Goal: Transaction & Acquisition: Purchase product/service

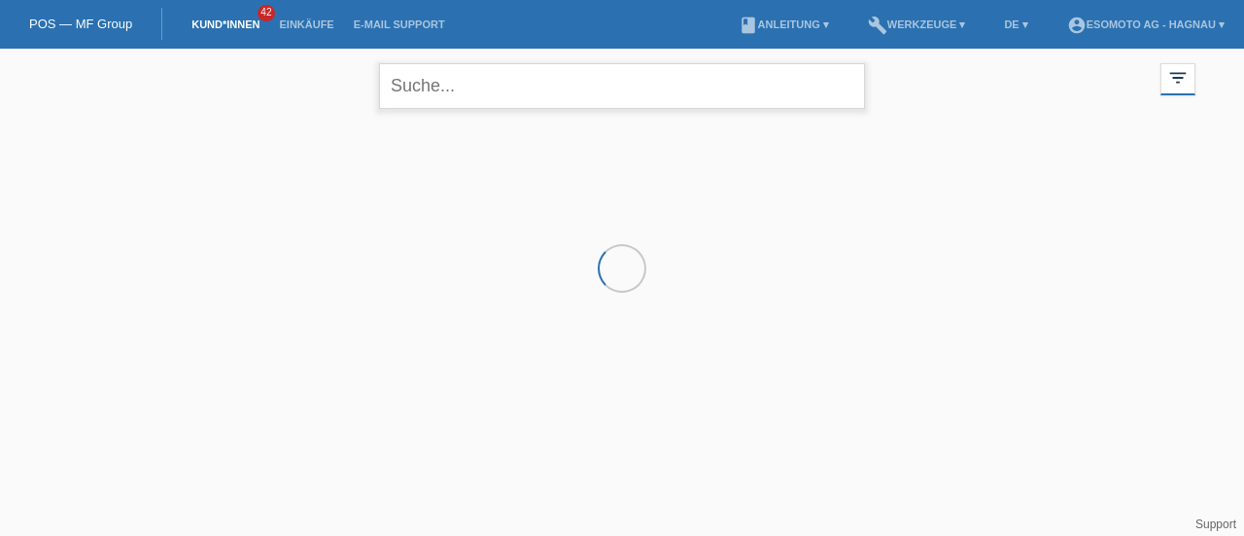
click at [417, 92] on input "text" at bounding box center [622, 86] width 486 height 46
type input "ademi"
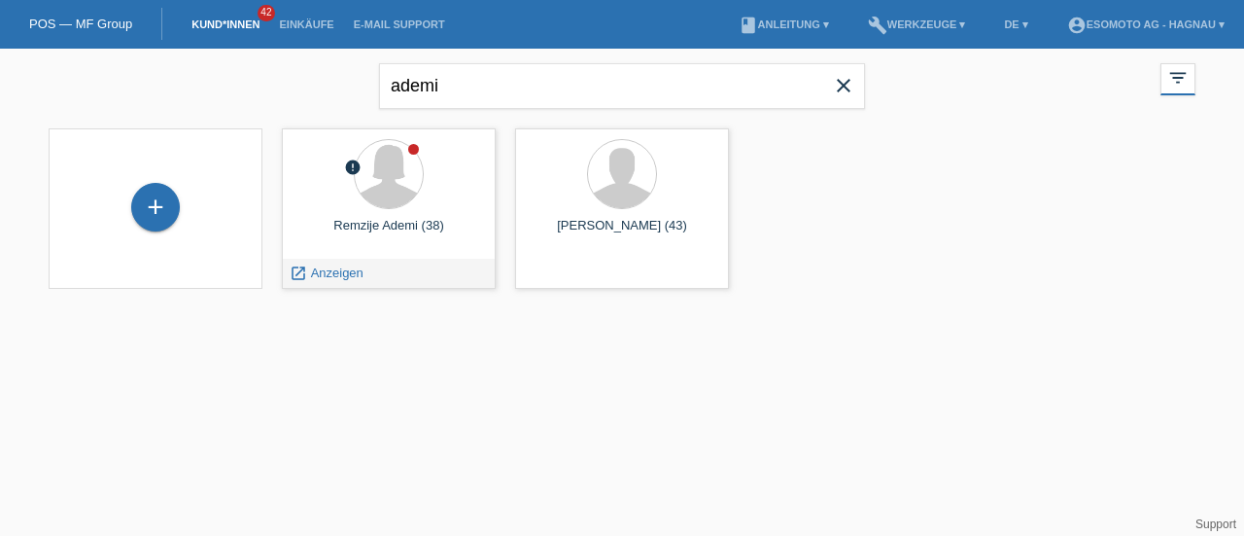
click at [386, 230] on div "Remzije Ademi (38)" at bounding box center [388, 233] width 183 height 31
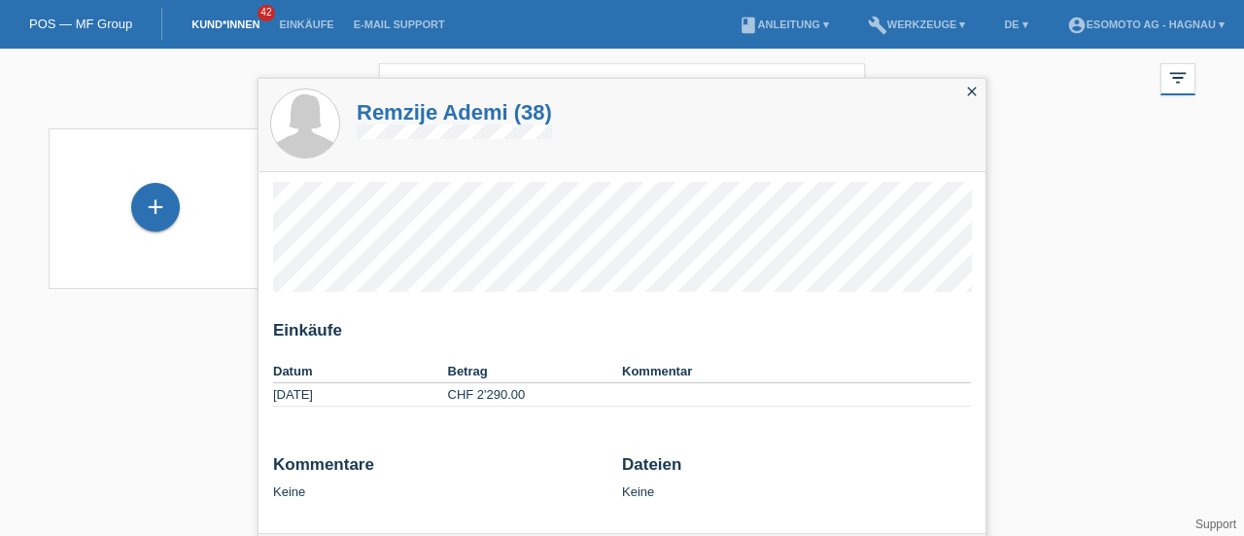
click at [563, 364] on th "Betrag" at bounding box center [535, 371] width 175 height 23
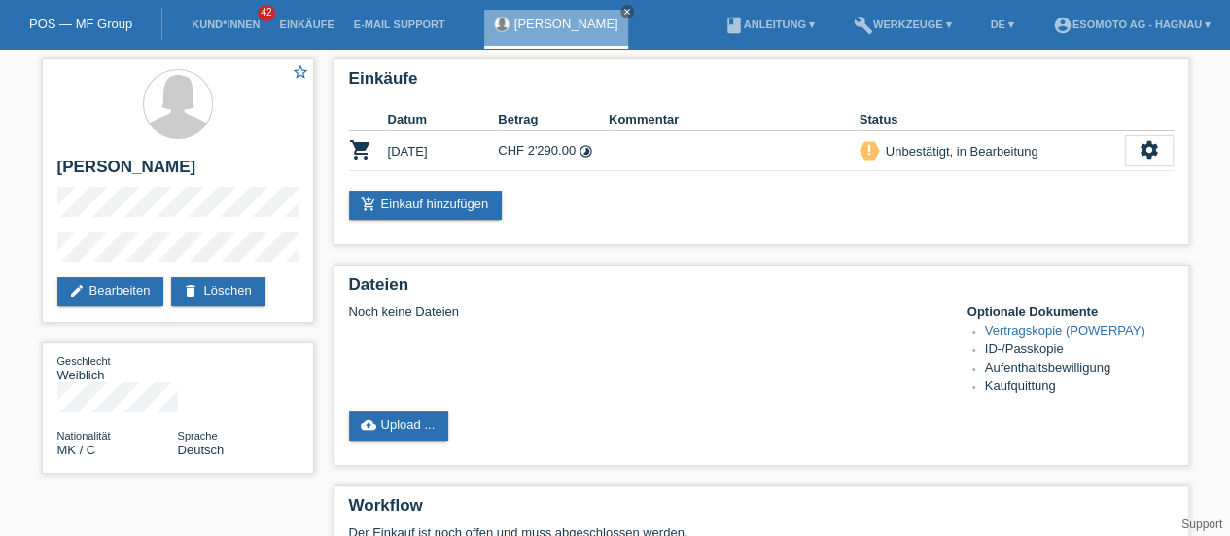
click at [1152, 151] on icon "settings" at bounding box center [1148, 149] width 21 height 21
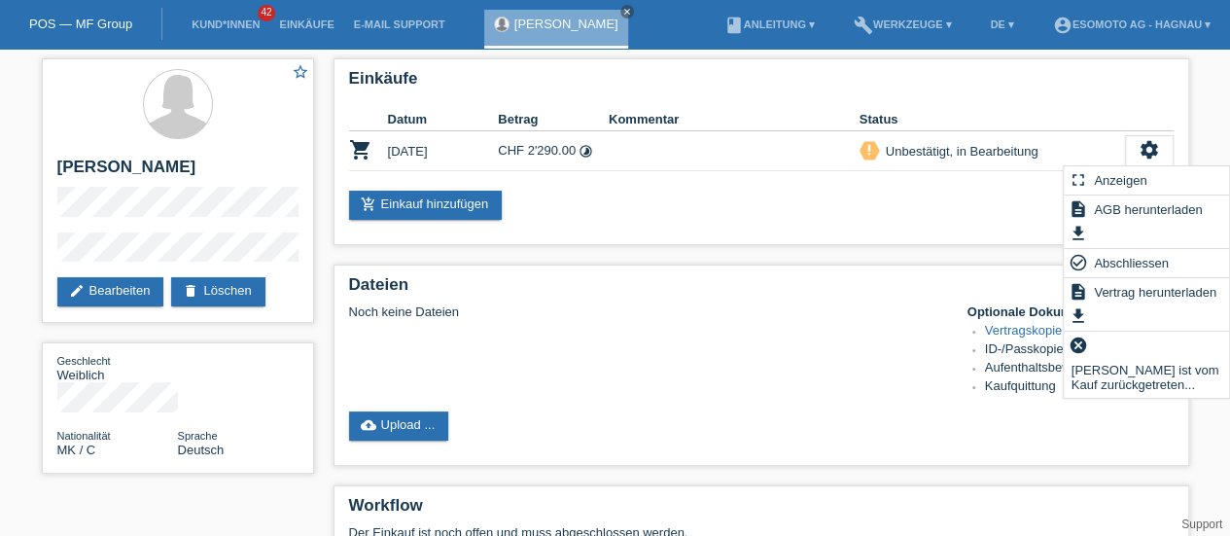
click at [1133, 261] on span "Abschliessen" at bounding box center [1131, 262] width 81 height 23
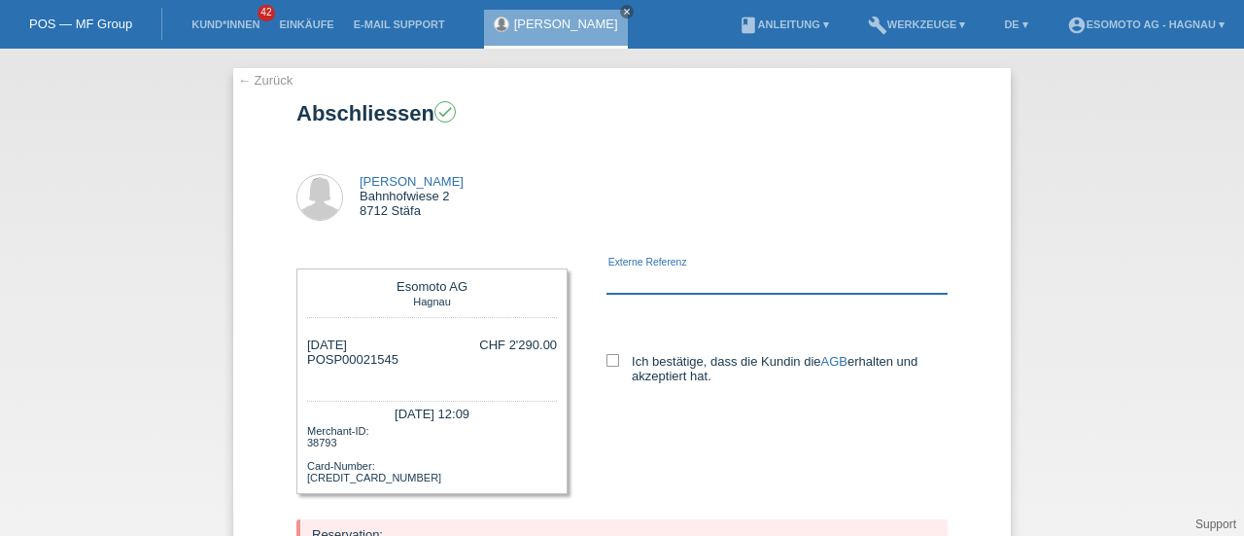
click at [671, 284] on input "text" at bounding box center [777, 281] width 341 height 24
click at [607, 360] on icon at bounding box center [613, 360] width 13 height 13
click at [607, 360] on input "Ich bestätige, dass die Kundin die AGB erhalten und akzeptiert hat." at bounding box center [613, 360] width 13 height 13
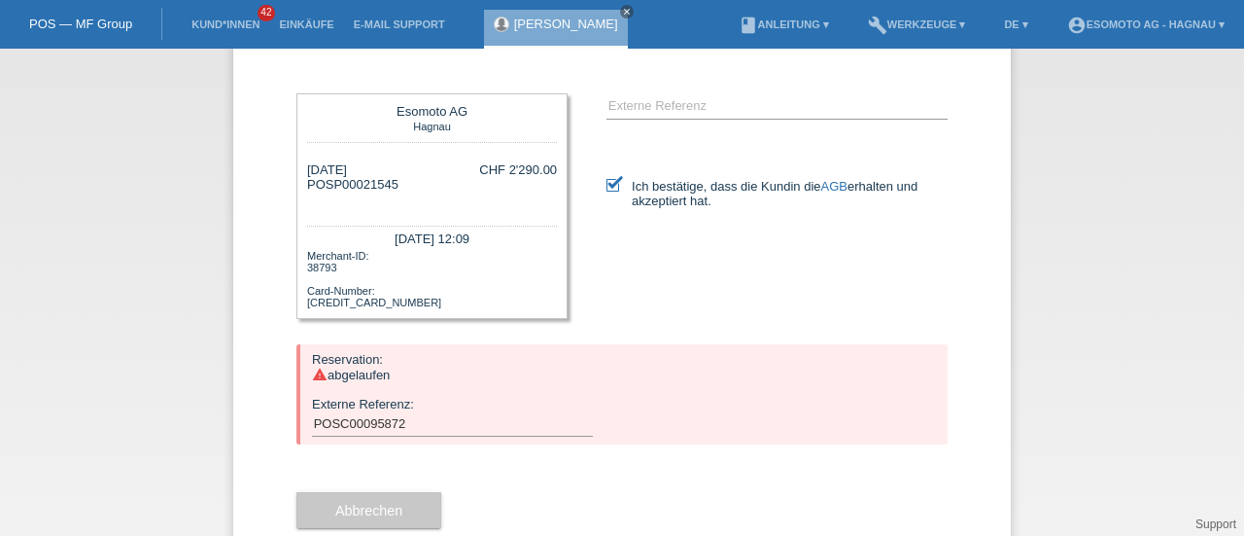
scroll to position [229, 0]
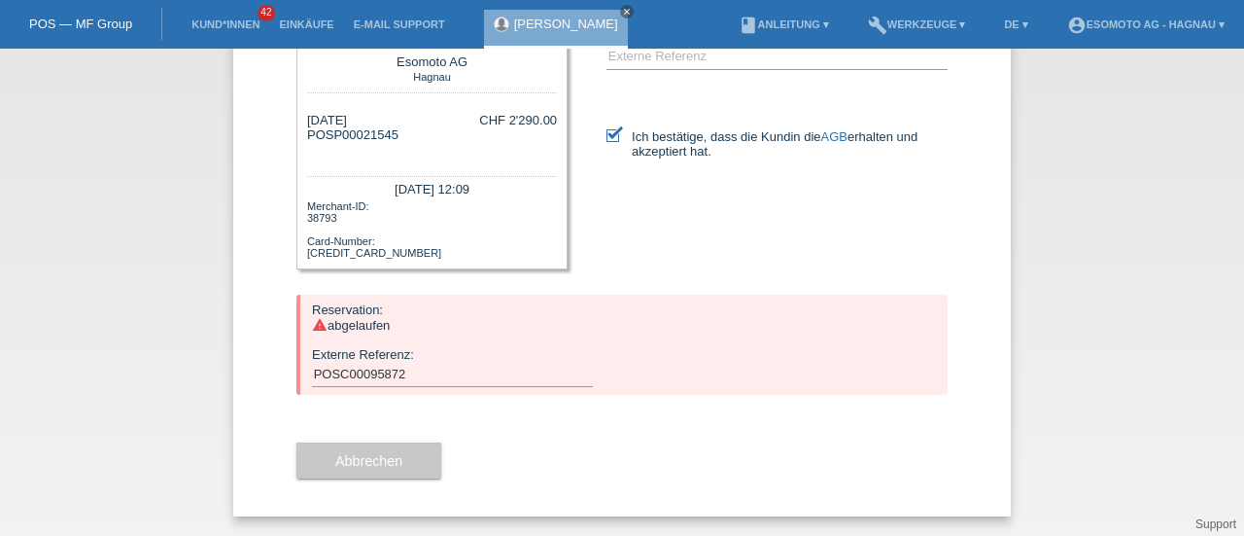
click at [492, 442] on div "Abbrechen" at bounding box center [621, 460] width 651 height 113
click at [607, 133] on icon at bounding box center [613, 135] width 13 height 13
click at [607, 133] on input "Ich bestätige, dass die Kundin die AGB erhalten und akzeptiert hat." at bounding box center [613, 135] width 13 height 13
checkbox input "false"
click at [408, 467] on button "Abbrechen" at bounding box center [368, 460] width 145 height 37
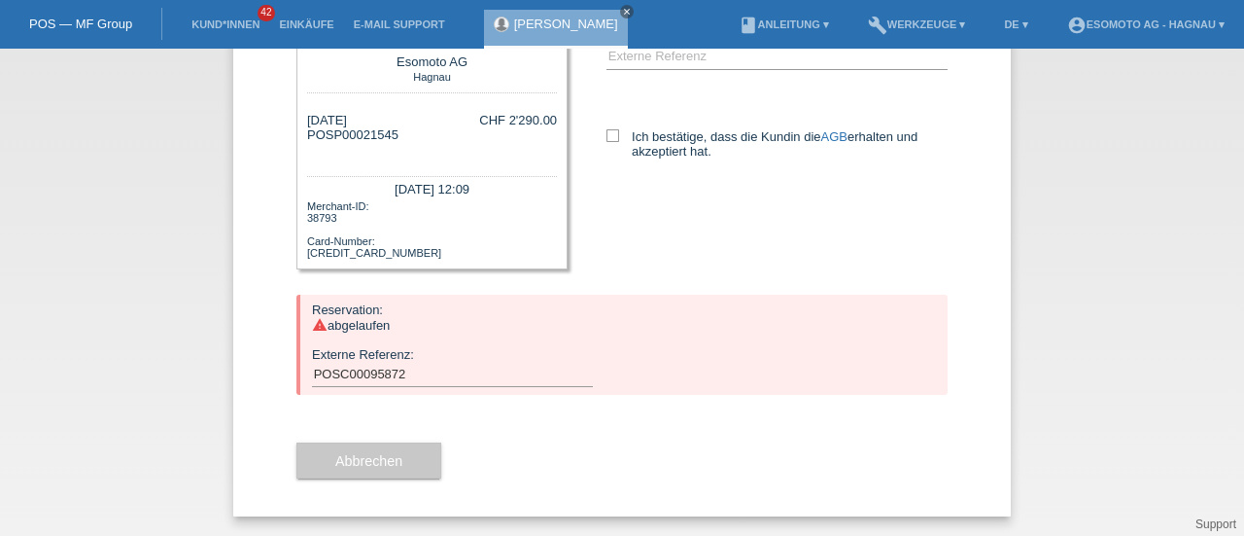
scroll to position [119, 0]
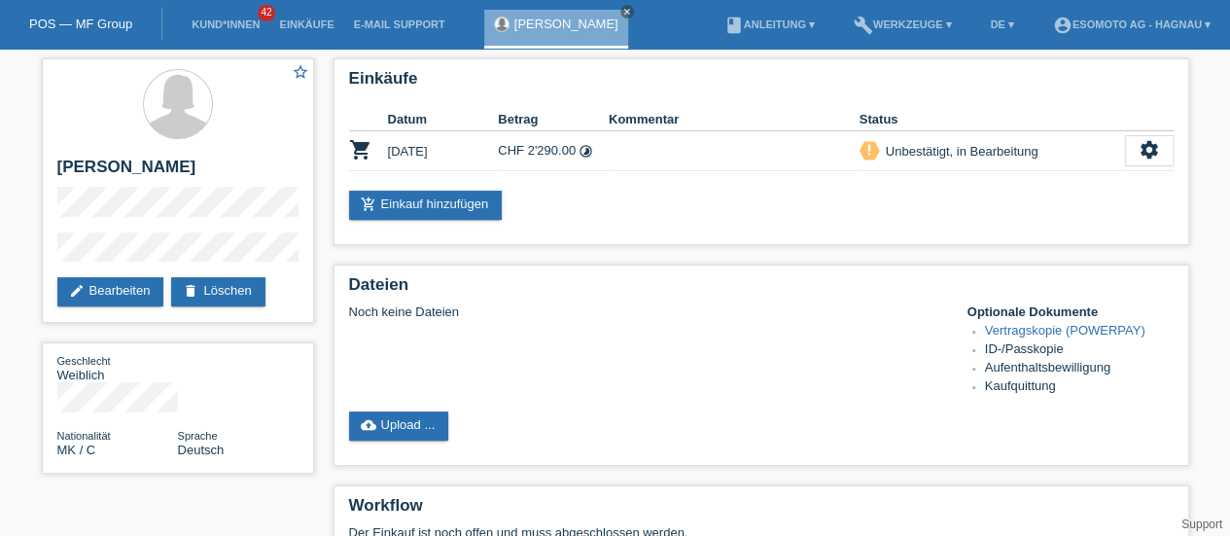
click at [1162, 156] on div "settings" at bounding box center [1149, 150] width 49 height 31
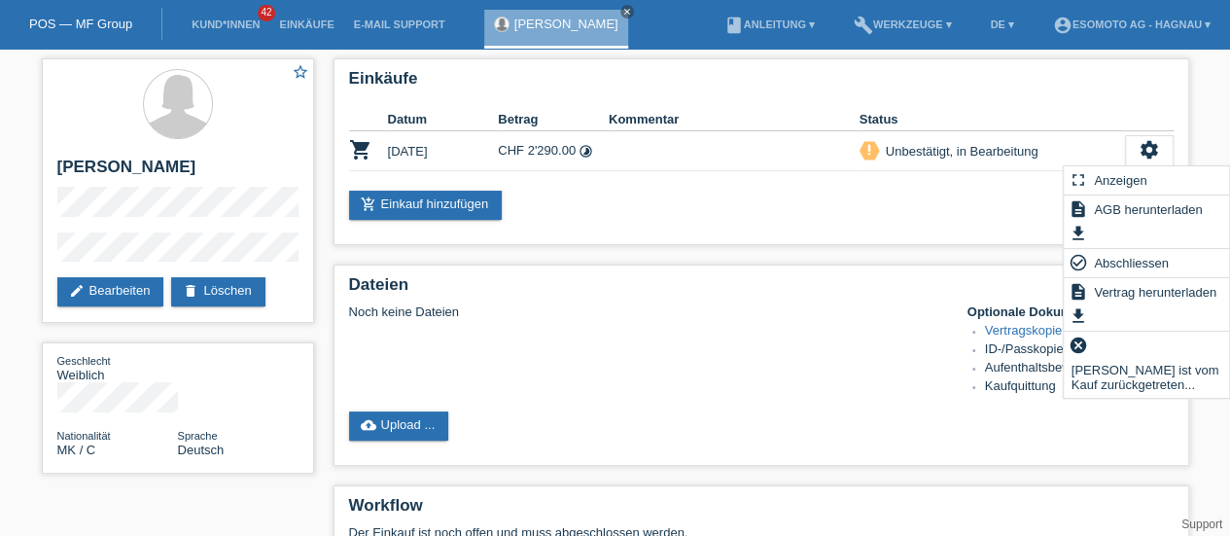
click at [1119, 260] on span "Abschliessen" at bounding box center [1131, 262] width 81 height 23
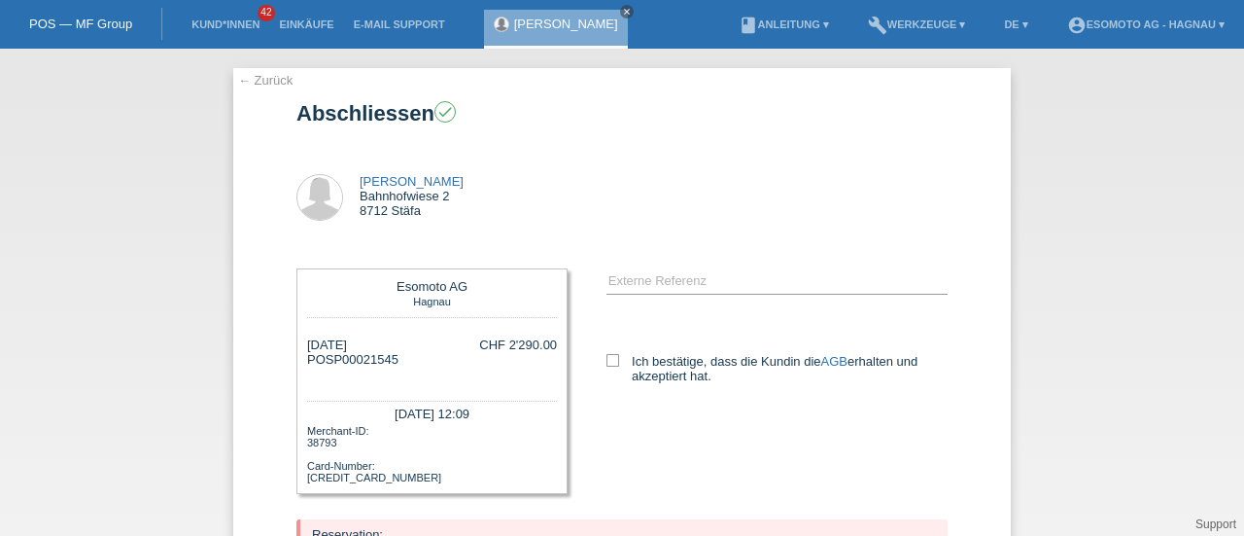
scroll to position [229, 0]
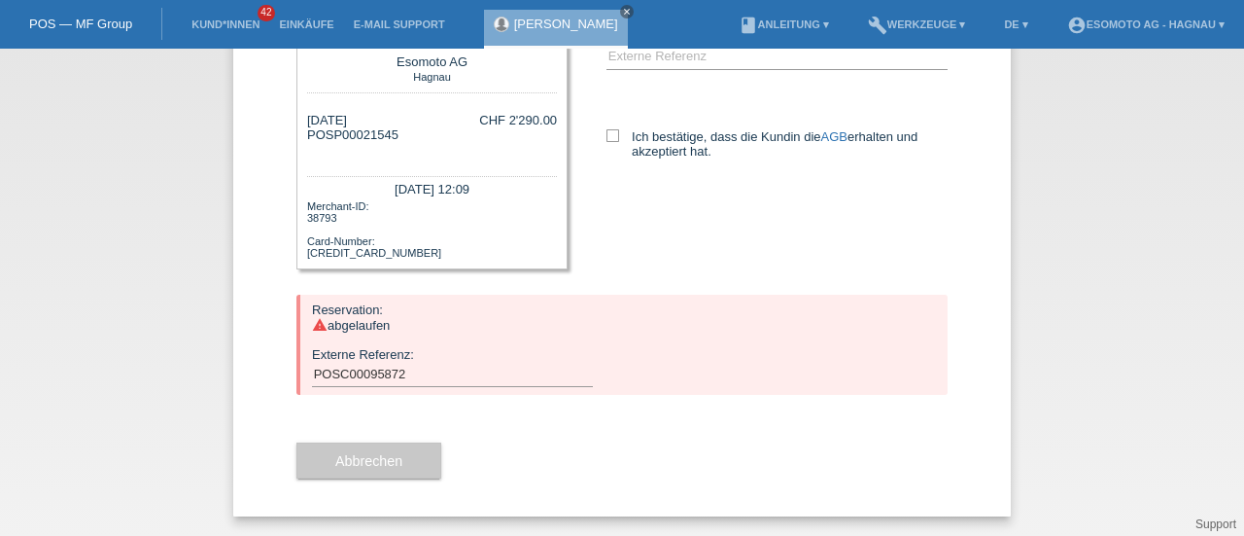
click at [384, 470] on button "Abbrechen" at bounding box center [368, 460] width 145 height 37
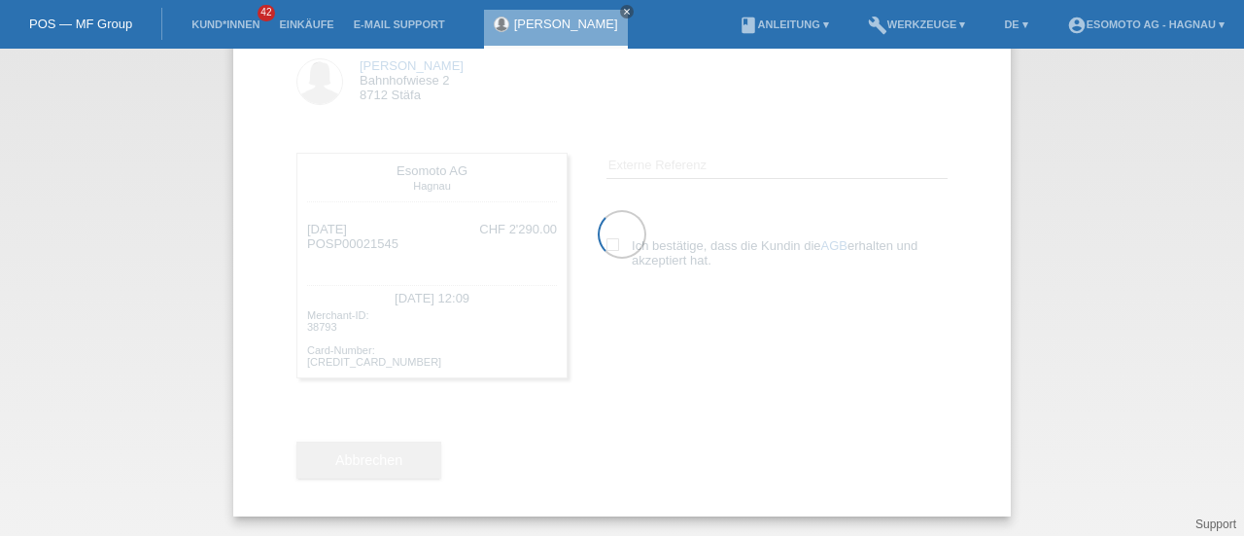
scroll to position [119, 0]
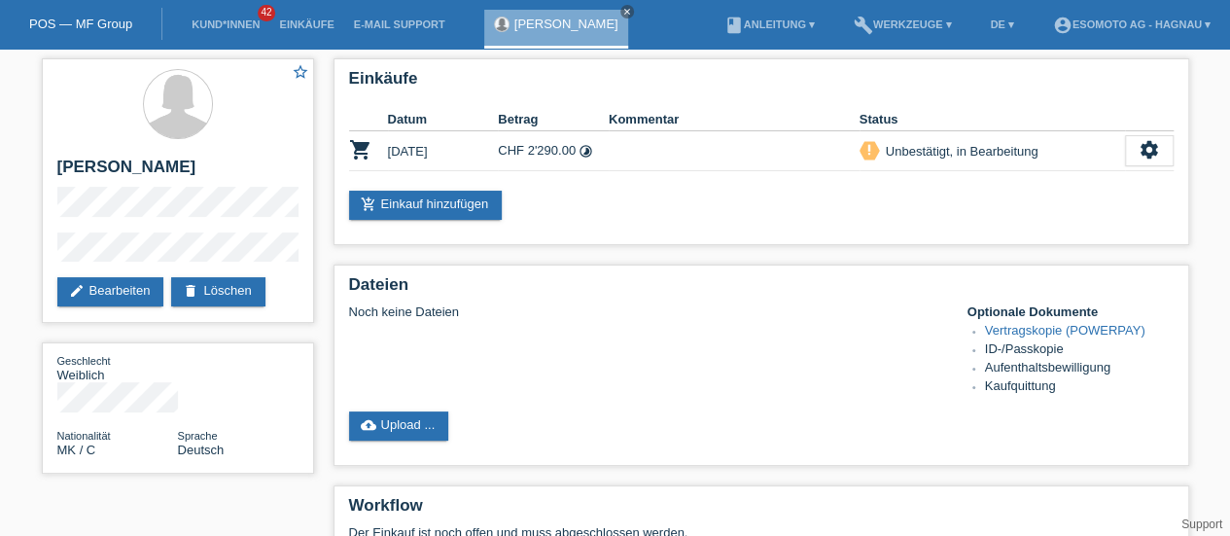
click at [450, 203] on link "add_shopping_cart Einkauf hinzufügen" at bounding box center [426, 205] width 154 height 29
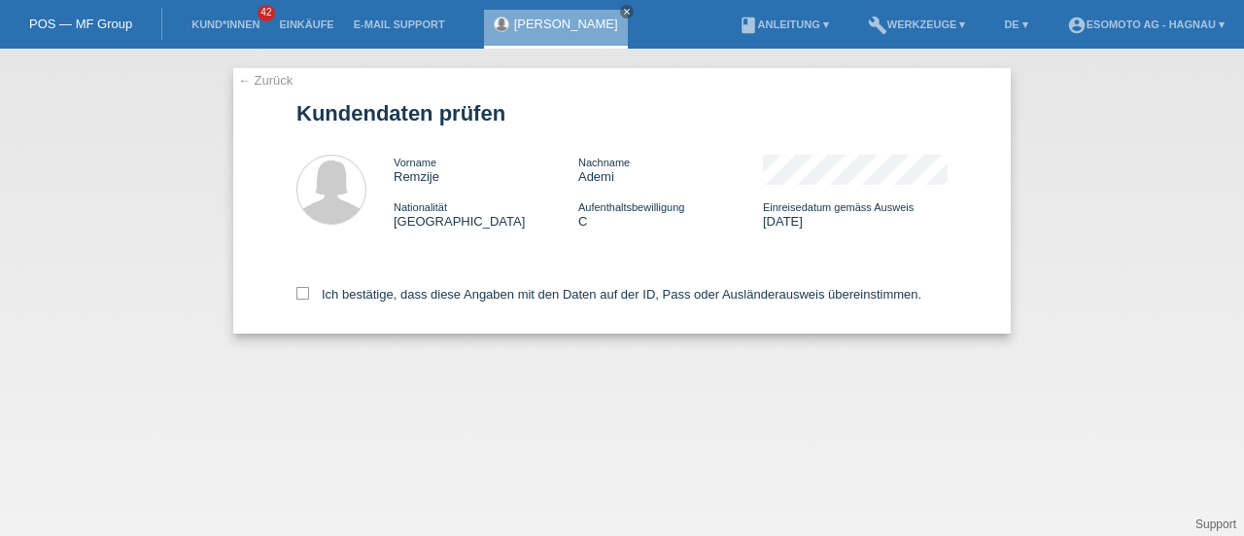
click at [299, 294] on icon at bounding box center [302, 293] width 13 height 13
click at [299, 294] on input "Ich bestätige, dass diese Angaben mit den Daten auf der ID, Pass oder Ausländer…" at bounding box center [302, 293] width 13 height 13
checkbox input "true"
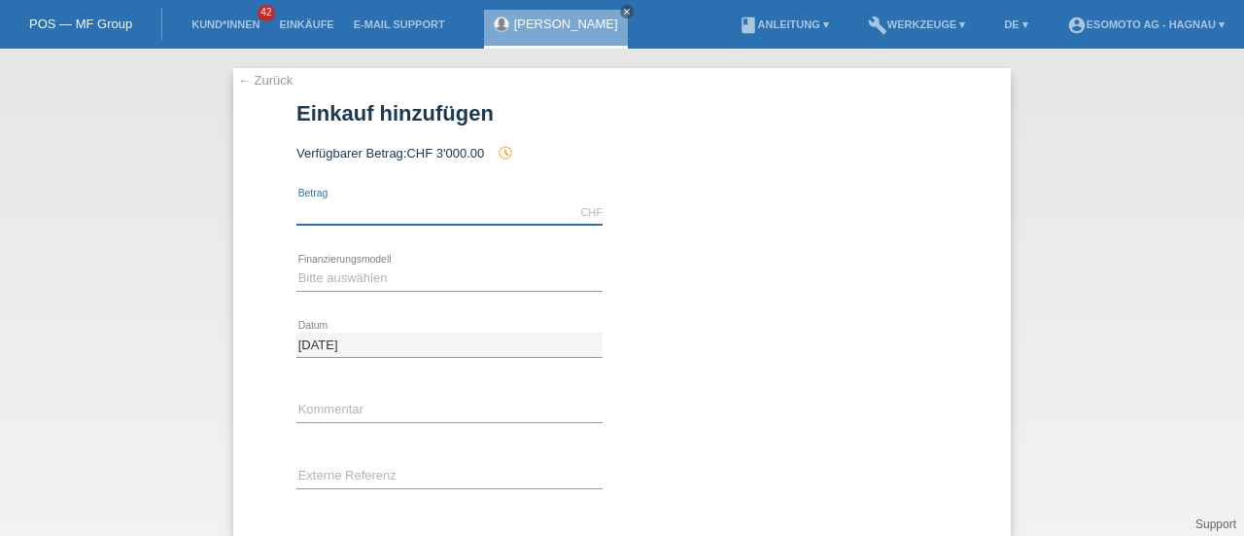
click at [358, 208] on input "text" at bounding box center [449, 212] width 306 height 24
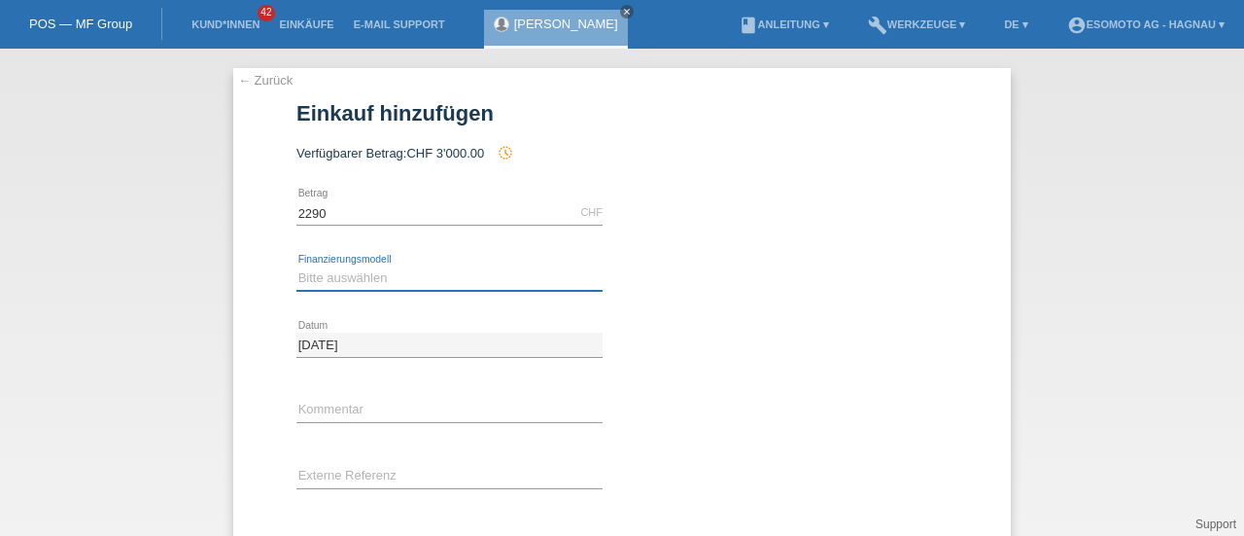
type input "2290.00"
click at [313, 282] on select "Bitte auswählen Fixe Raten Kauf auf Rechnung mit Teilzahlungsoption" at bounding box center [449, 277] width 306 height 23
select select "69"
click at [296, 266] on select "Bitte auswählen Fixe Raten Kauf auf Rechnung mit Teilzahlungsoption" at bounding box center [449, 277] width 306 height 23
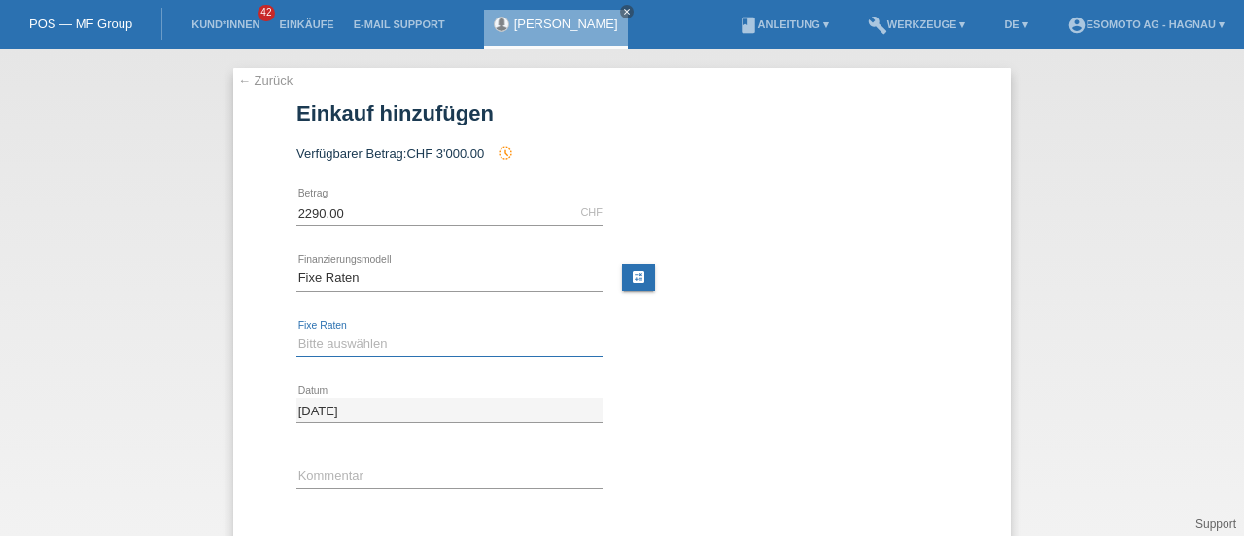
click at [312, 337] on select "Bitte auswählen 12 Raten 24 Raten 36 Raten 48 Raten" at bounding box center [449, 343] width 306 height 23
click at [254, 77] on link "← Zurück" at bounding box center [265, 80] width 54 height 15
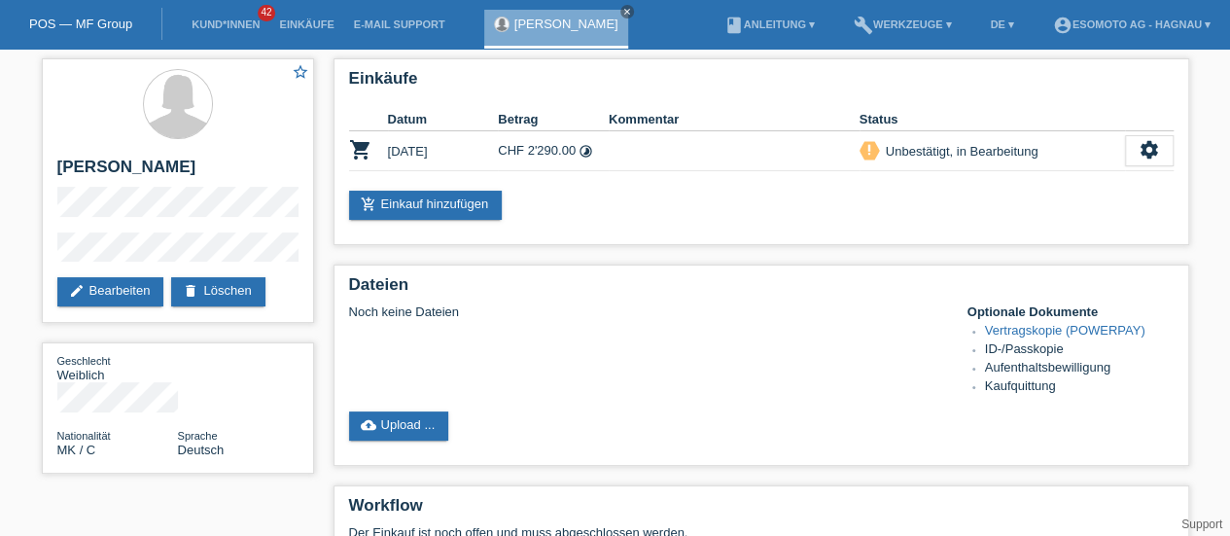
click at [591, 152] on icon "timelapse" at bounding box center [585, 151] width 15 height 15
click at [1024, 330] on link "Vertragskopie (POWERPAY)" at bounding box center [1065, 330] width 160 height 15
click at [428, 212] on link "add_shopping_cart Einkauf hinzufügen" at bounding box center [426, 205] width 154 height 29
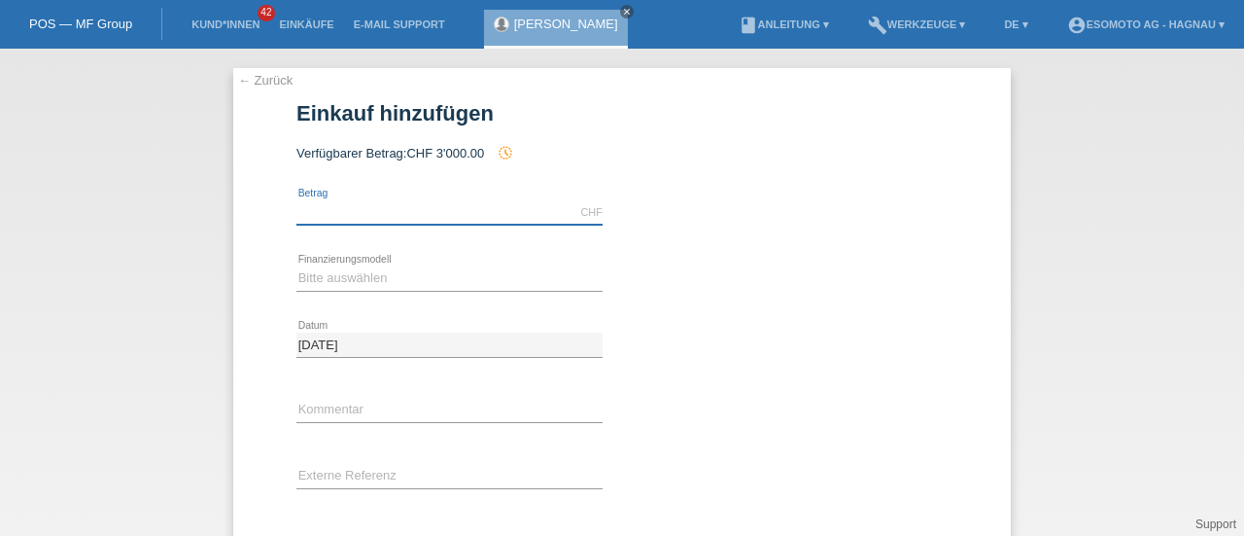
click at [371, 219] on input "text" at bounding box center [449, 212] width 306 height 24
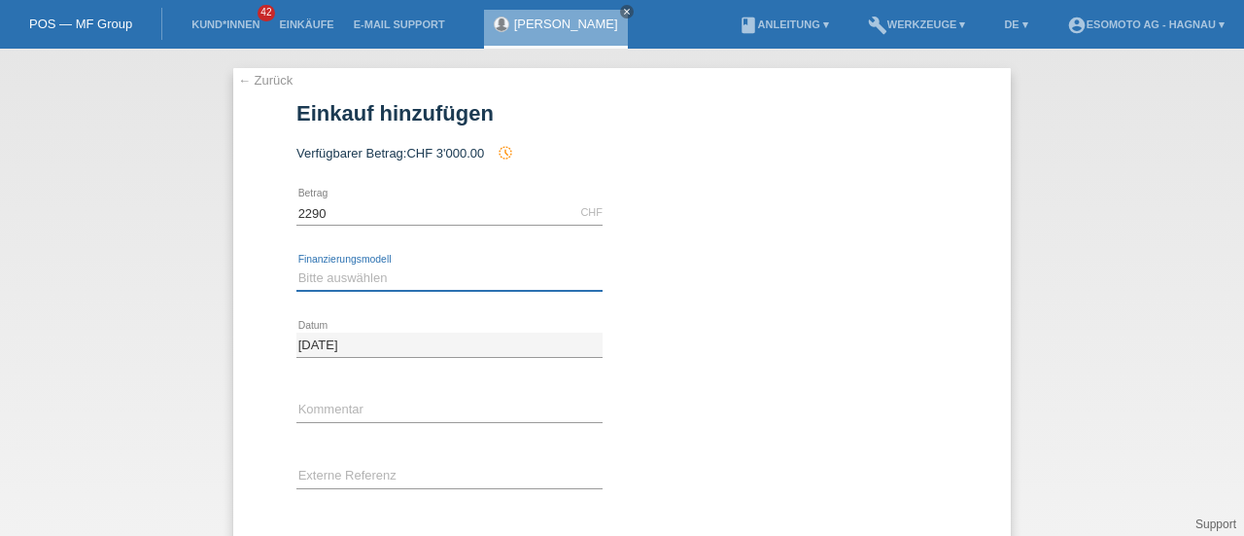
type input "2290.00"
click at [327, 280] on select "Bitte auswählen Fixe Raten Kauf auf Rechnung mit Teilzahlungsoption" at bounding box center [449, 277] width 306 height 23
select select "69"
click at [296, 266] on select "Bitte auswählen Fixe Raten Kauf auf Rechnung mit Teilzahlungsoption" at bounding box center [449, 277] width 306 height 23
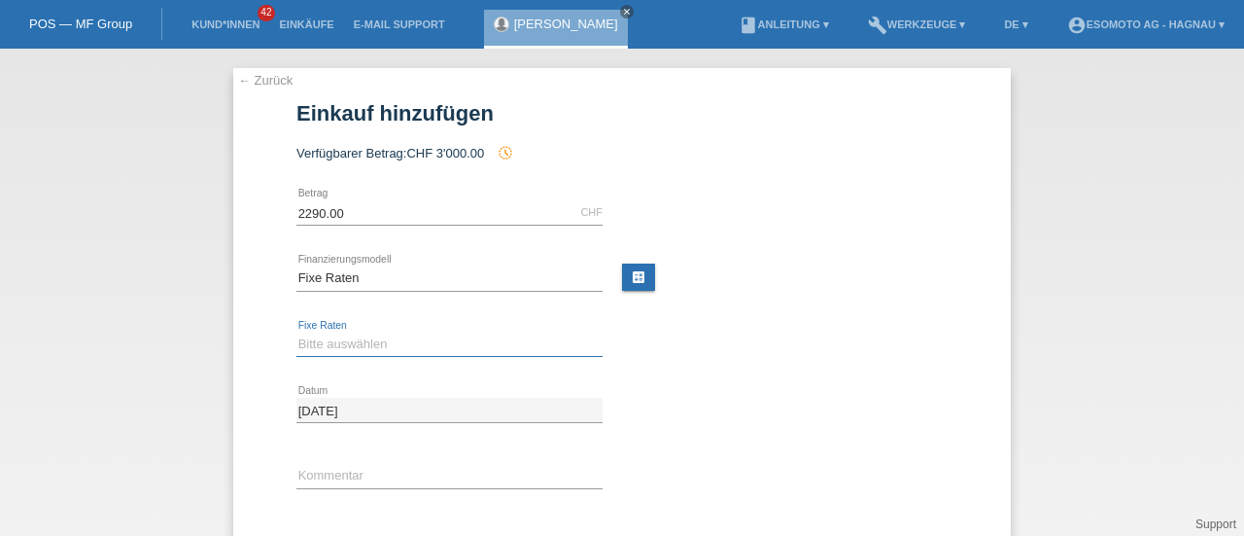
click at [315, 341] on select "Bitte auswählen 12 Raten 24 Raten 36 Raten 48 Raten" at bounding box center [449, 343] width 306 height 23
select select "139"
click at [296, 332] on select "Bitte auswählen 12 Raten 24 Raten 36 Raten 48 Raten" at bounding box center [449, 343] width 306 height 23
click at [701, 407] on div "11.10.2025 error Datum" at bounding box center [621, 410] width 651 height 66
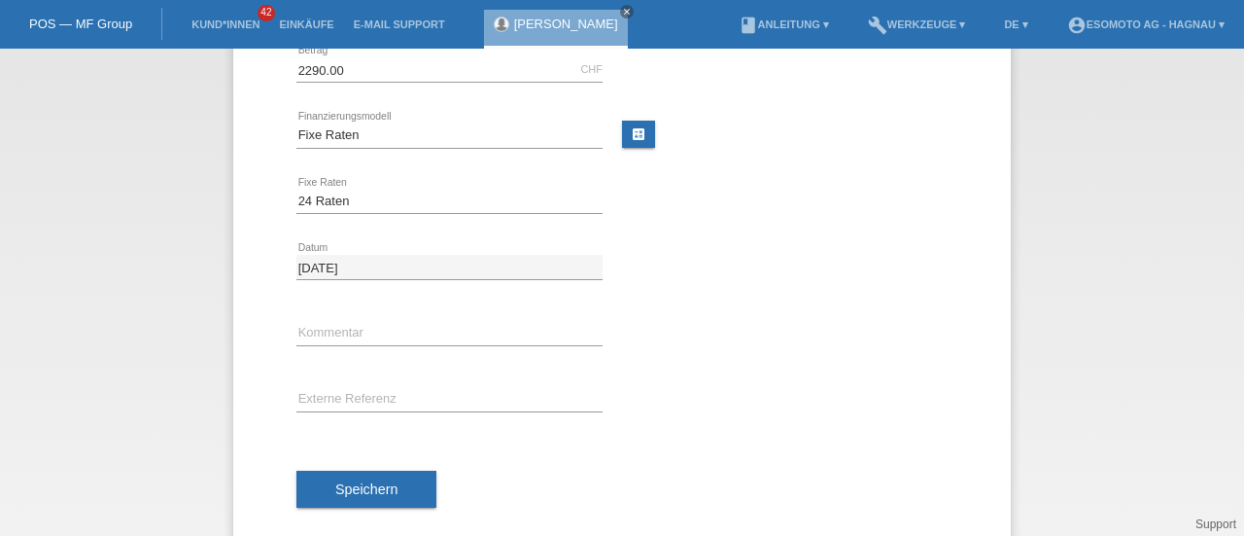
scroll to position [169, 0]
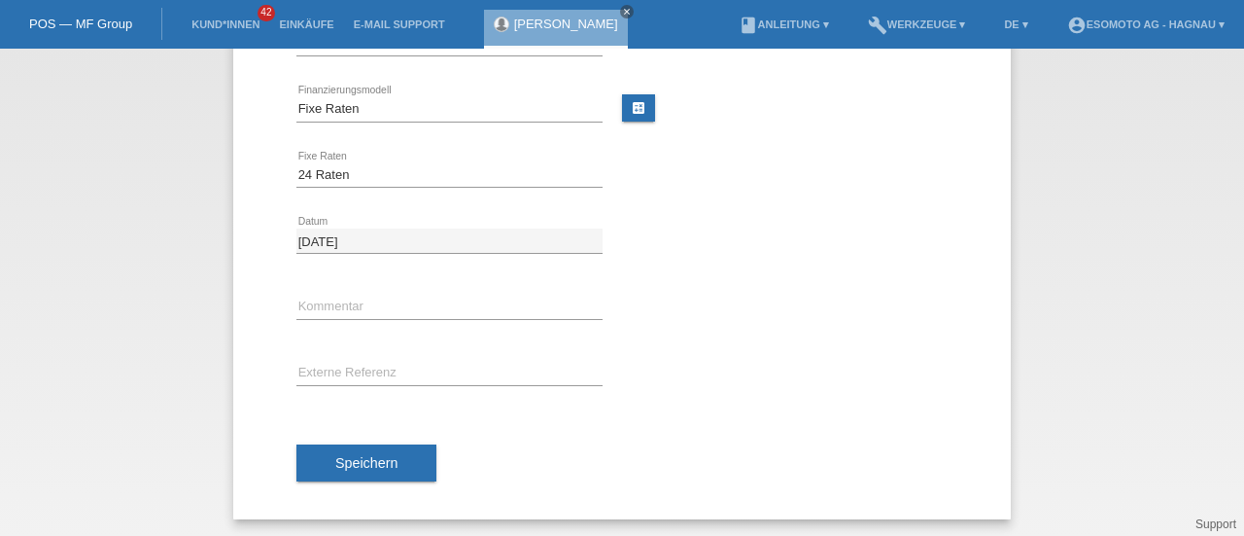
click at [359, 458] on span "Speichern" at bounding box center [366, 463] width 62 height 16
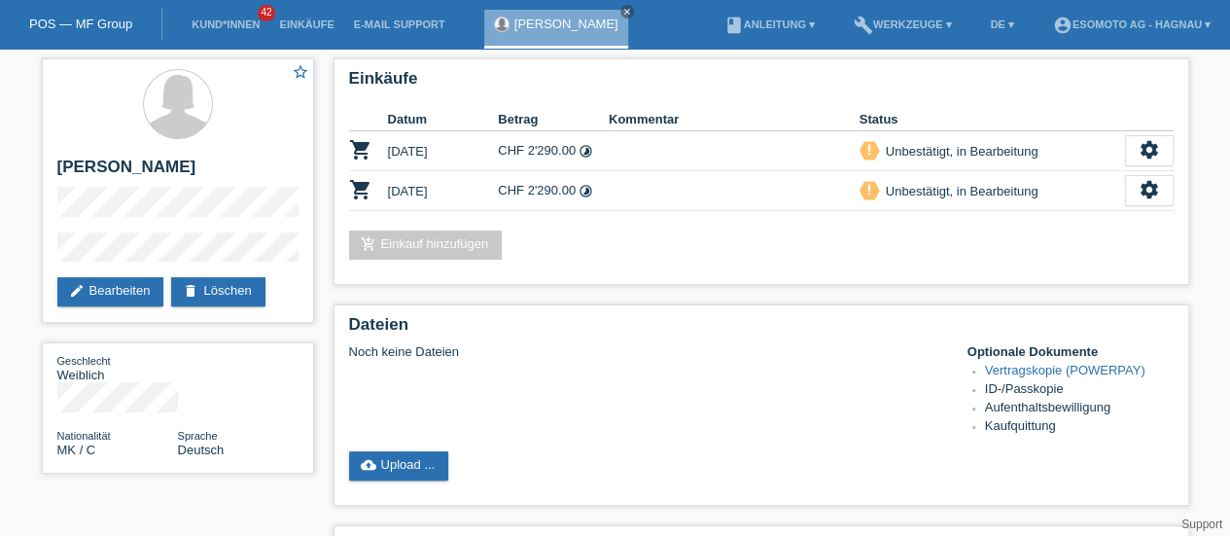
click at [1153, 149] on icon "settings" at bounding box center [1148, 149] width 21 height 21
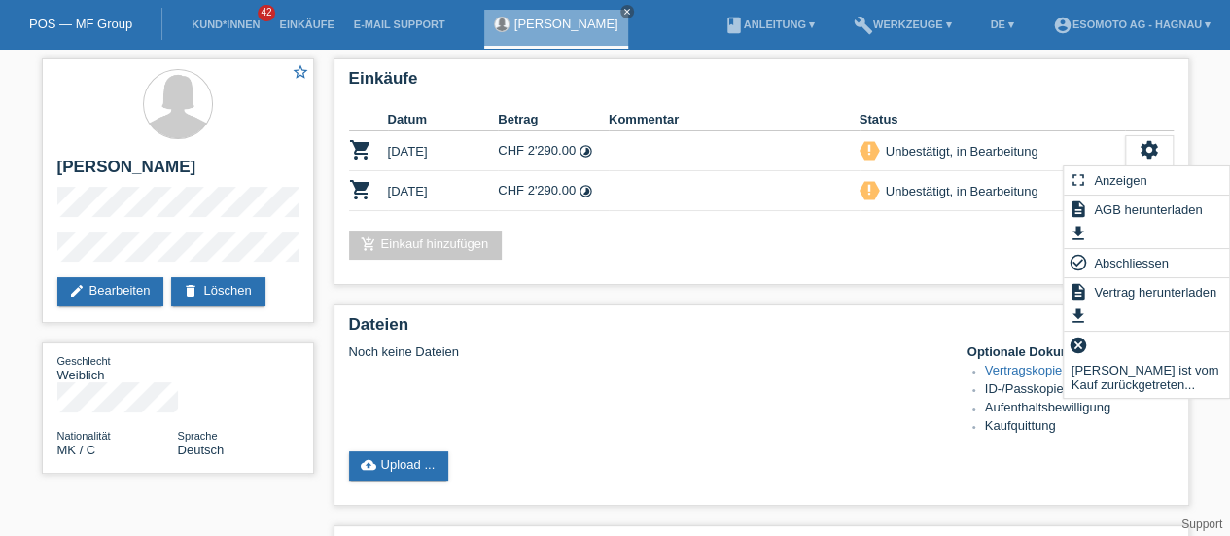
click at [1024, 216] on div "Einkäufe Datum Betrag Kommentar Status shopping_cart [DATE] CHF 2'290.00 timela…" at bounding box center [760, 171] width 855 height 226
click at [1072, 118] on th "Status" at bounding box center [991, 119] width 265 height 23
click at [1009, 315] on h2 "Dateien" at bounding box center [761, 329] width 824 height 29
click at [1143, 155] on icon "settings" at bounding box center [1148, 149] width 21 height 21
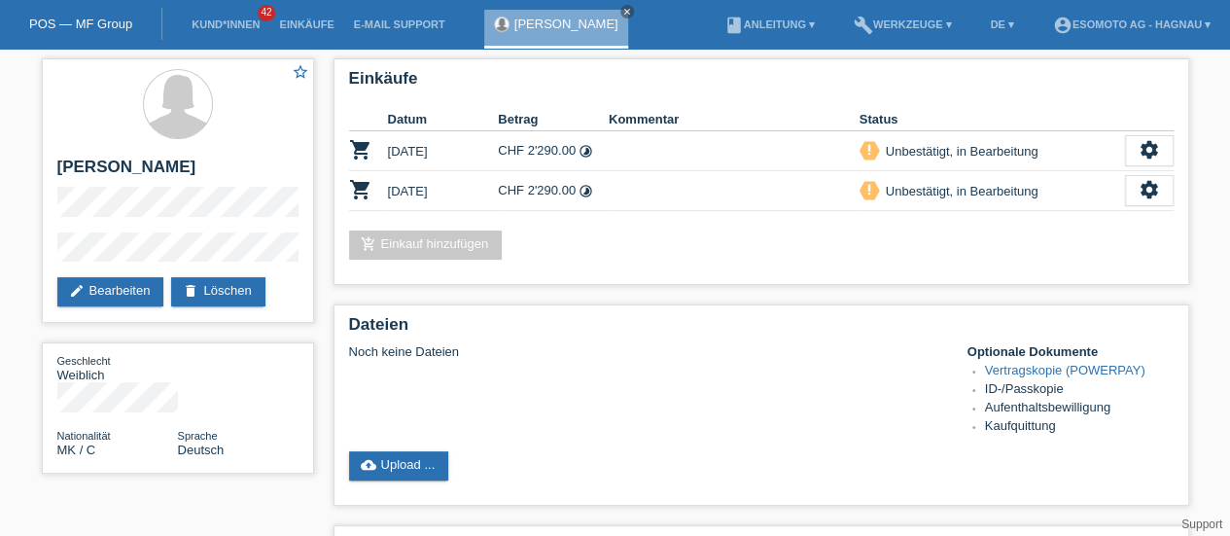
click at [1157, 188] on icon "settings" at bounding box center [1148, 189] width 21 height 21
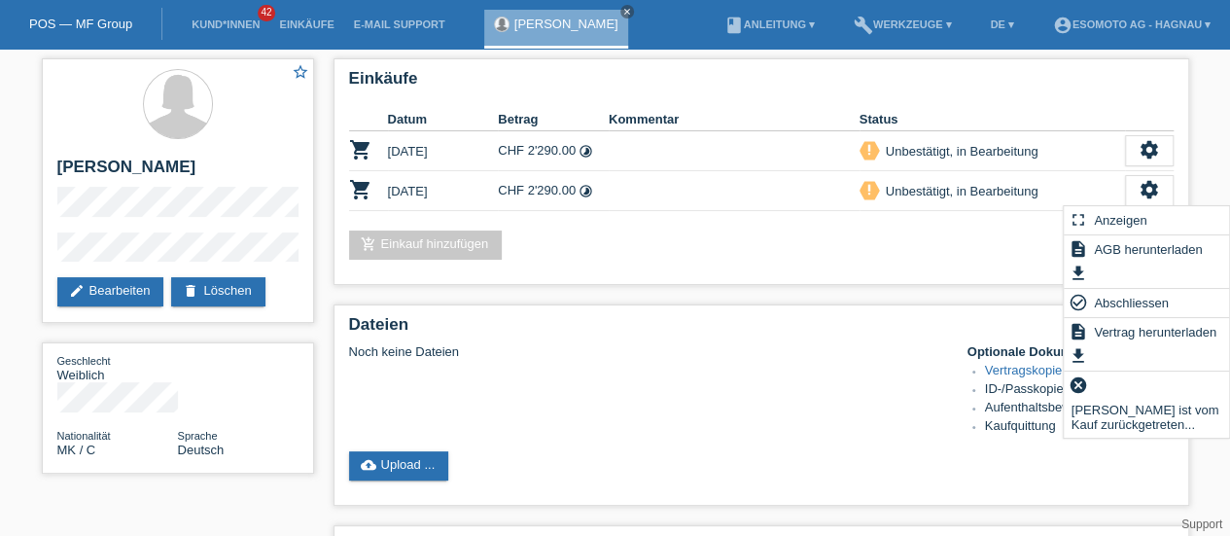
click at [1120, 308] on span "Abschliessen" at bounding box center [1131, 302] width 81 height 23
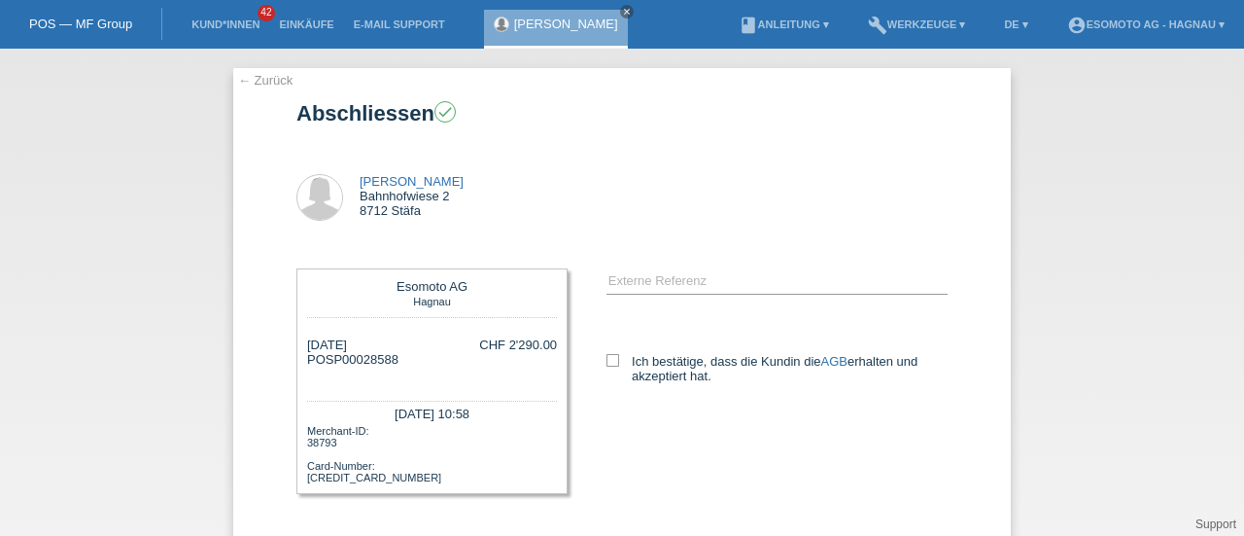
click at [612, 357] on label "Ich bestätige, dass die Kundin die AGB erhalten und akzeptiert hat." at bounding box center [777, 368] width 341 height 29
click at [612, 357] on input "Ich bestätige, dass die Kundin die AGB erhalten und akzeptiert hat." at bounding box center [613, 360] width 13 height 13
checkbox input "true"
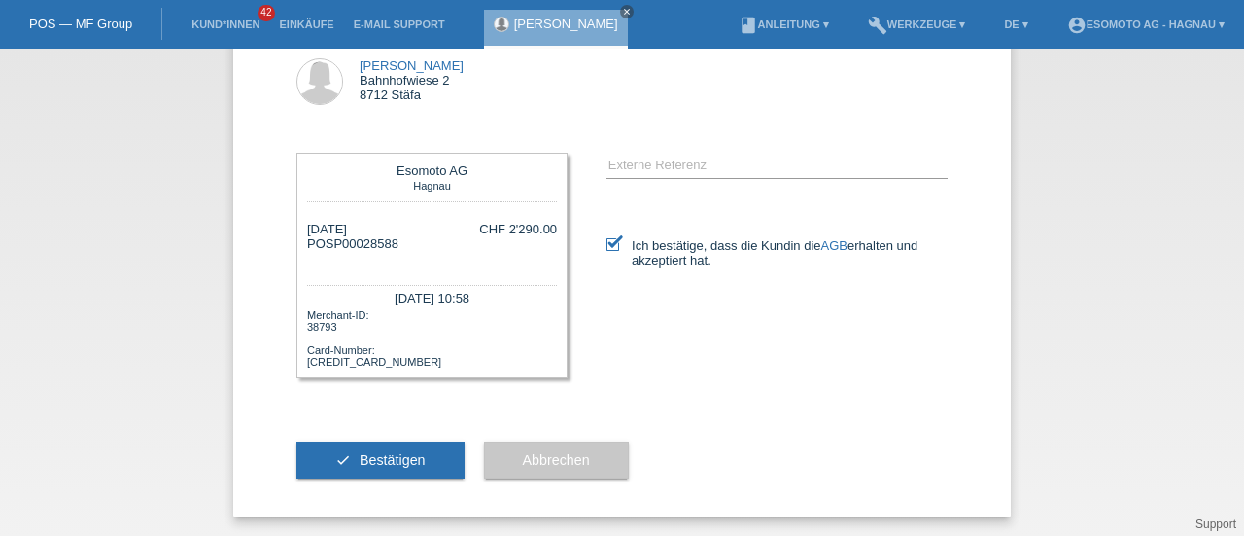
click at [348, 457] on button "check Bestätigen" at bounding box center [380, 459] width 168 height 37
